Goal: Information Seeking & Learning: Learn about a topic

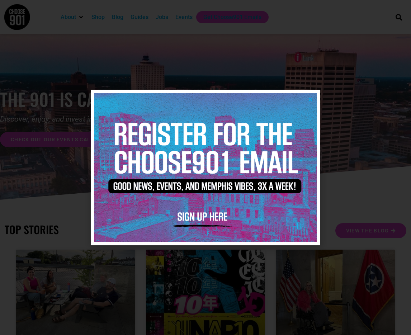
click at [309, 100] on icon "Close" at bounding box center [310, 99] width 5 height 5
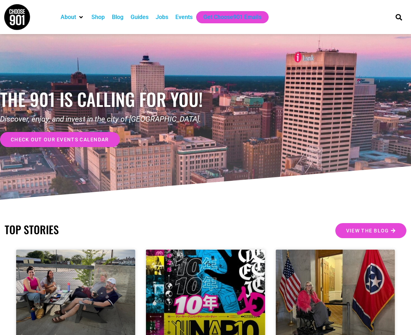
click at [182, 17] on div "Events" at bounding box center [183, 17] width 17 height 9
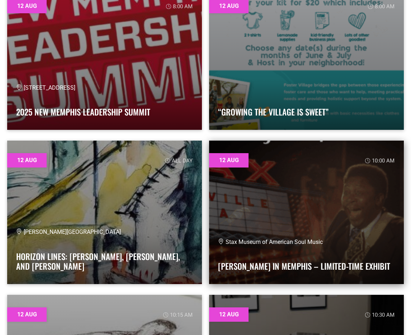
scroll to position [800, 0]
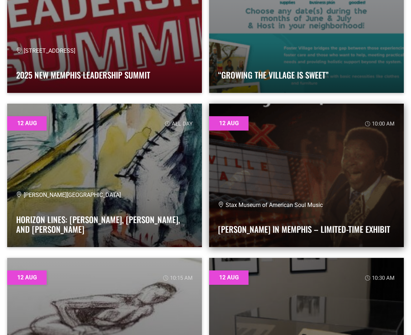
click at [311, 160] on link at bounding box center [306, 175] width 195 height 143
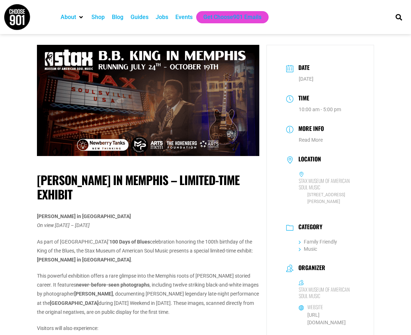
click at [96, 15] on div "Shop" at bounding box center [97, 17] width 13 height 9
click at [123, 17] on div "Blog" at bounding box center [117, 17] width 11 height 9
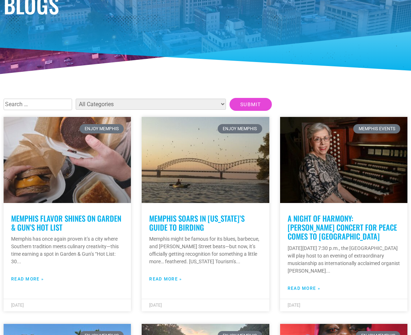
scroll to position [106, 0]
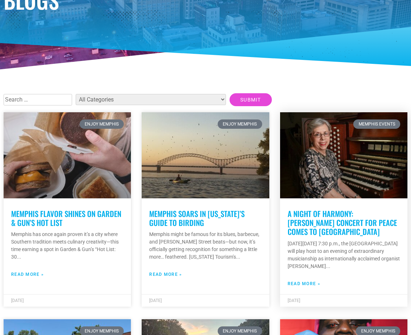
click at [343, 220] on link "A Night of Harmony: Gail Archer’s Concert for Peace Comes to Memphis" at bounding box center [341, 222] width 109 height 29
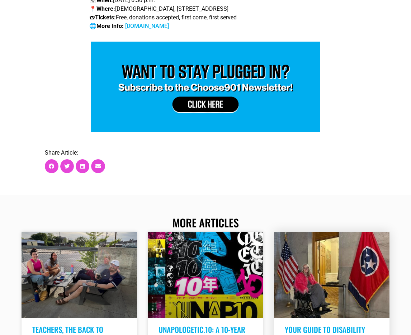
scroll to position [1284, 0]
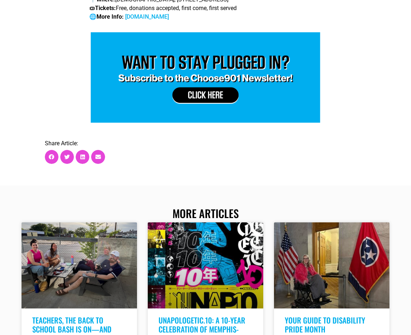
click at [202, 67] on img at bounding box center [205, 77] width 229 height 90
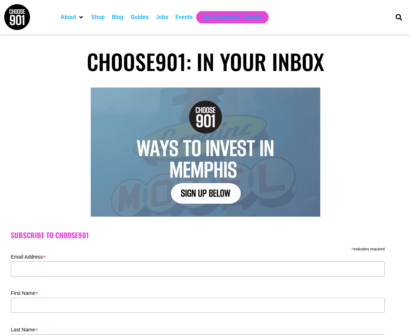
click at [139, 17] on div "Guides" at bounding box center [139, 17] width 18 height 9
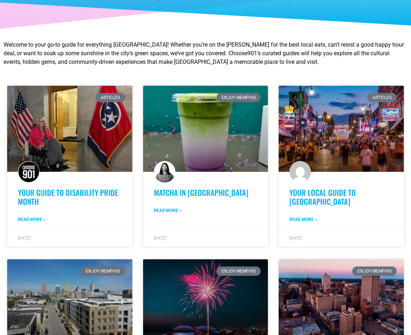
scroll to position [142, 0]
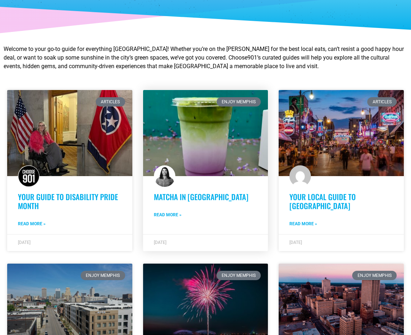
click at [191, 198] on link "Matcha in [GEOGRAPHIC_DATA]" at bounding box center [201, 196] width 95 height 11
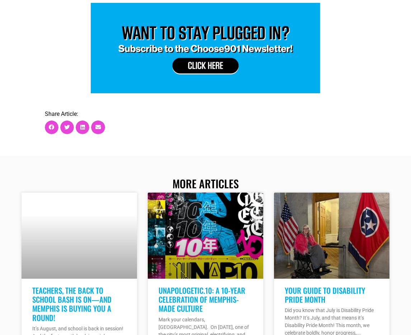
scroll to position [3708, 0]
